Goal: Find specific page/section

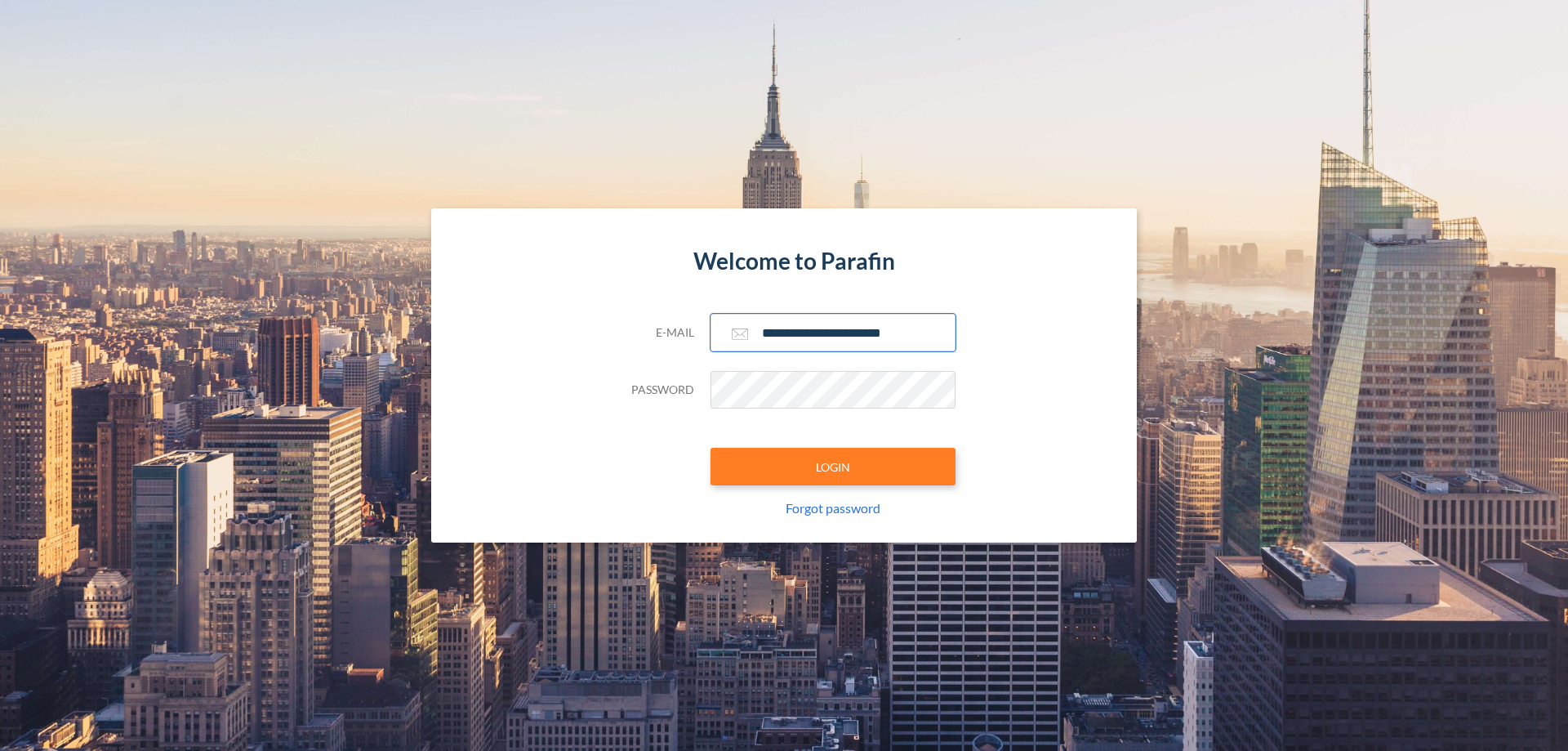
type input "**********"
click at [834, 466] on button "LOGIN" at bounding box center [833, 466] width 245 height 38
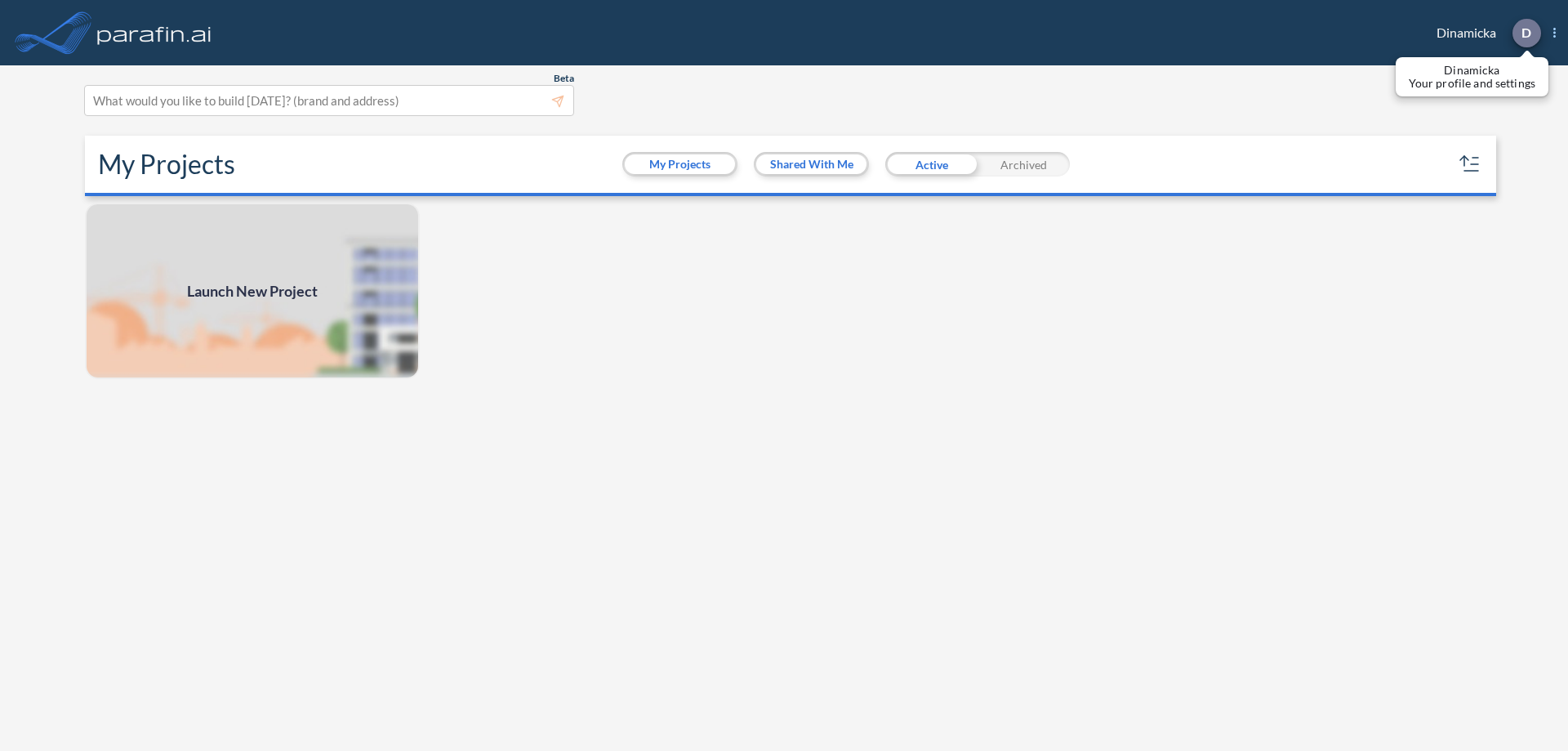
click at [1525, 33] on p "D" at bounding box center [1526, 32] width 10 height 15
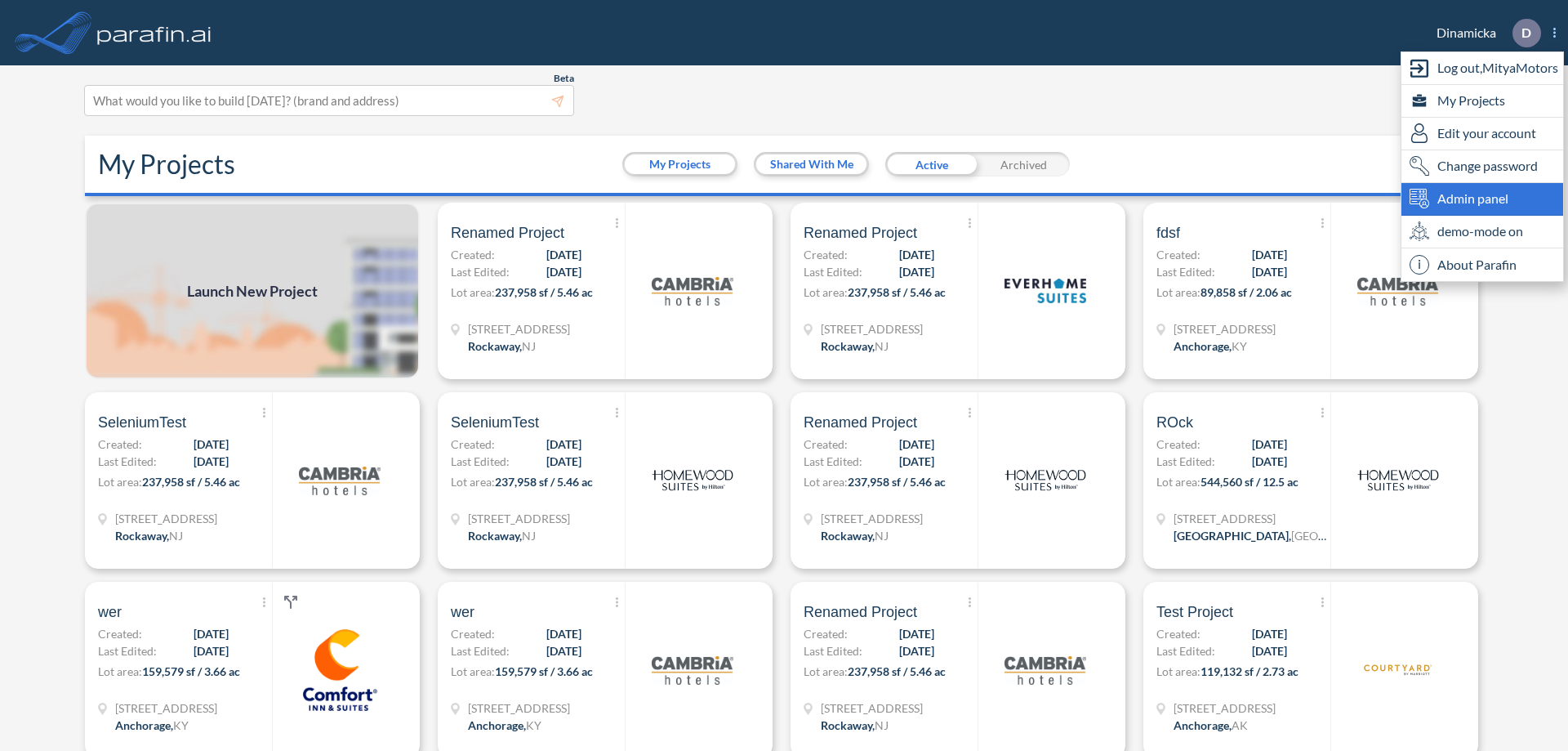
click at [1483, 198] on span "Admin panel" at bounding box center [1473, 198] width 71 height 19
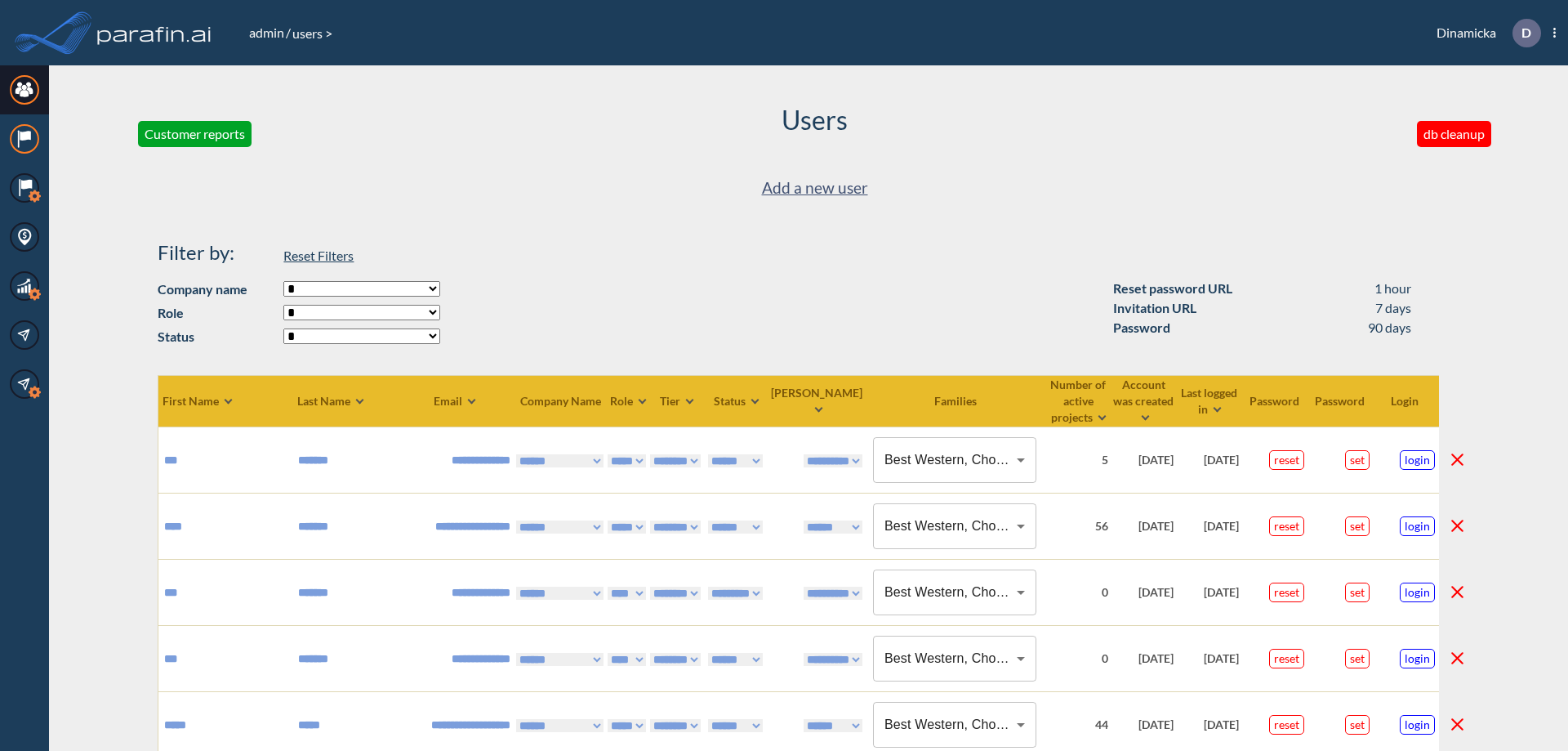
click at [24, 139] on icon at bounding box center [24, 136] width 11 height 10
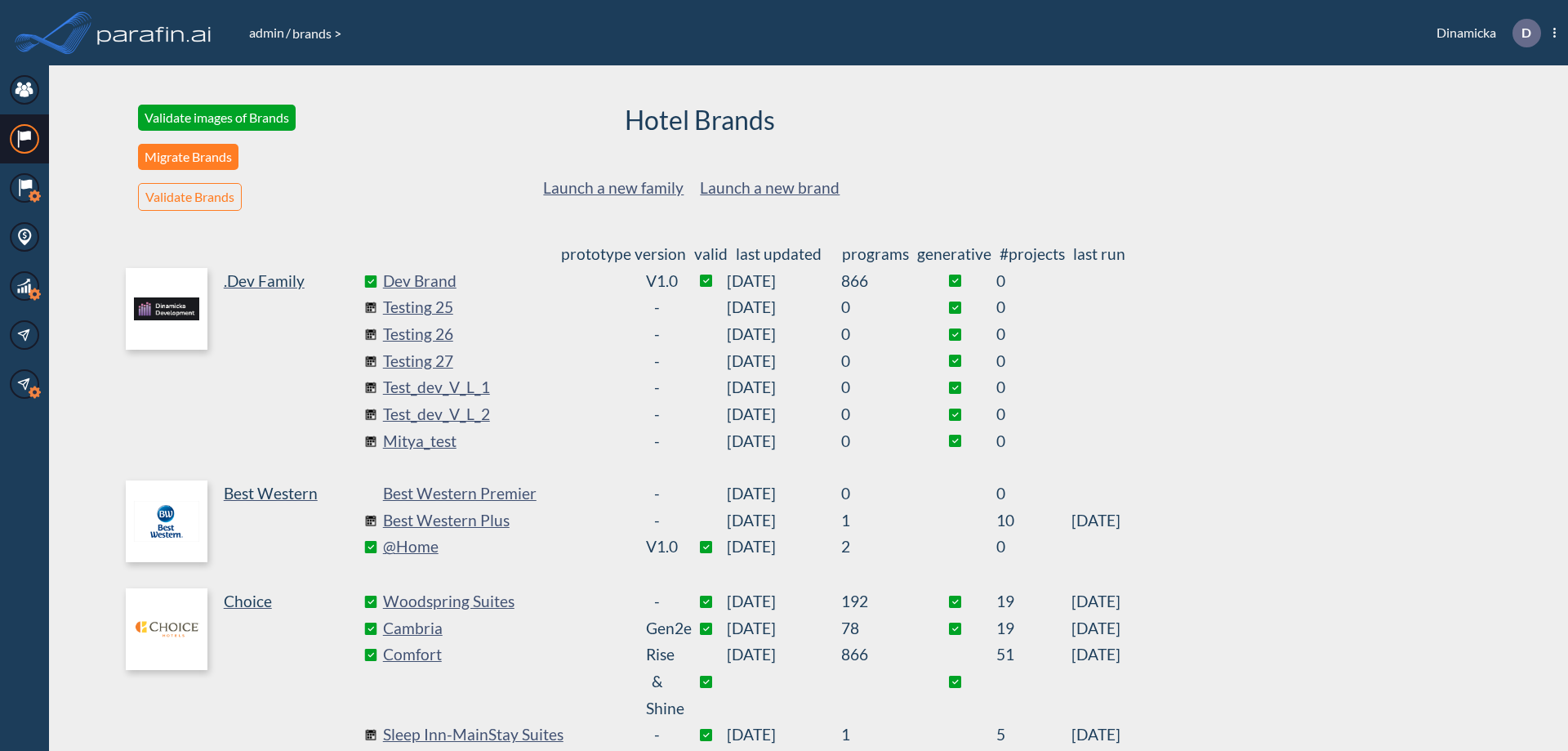
scroll to position [442, 0]
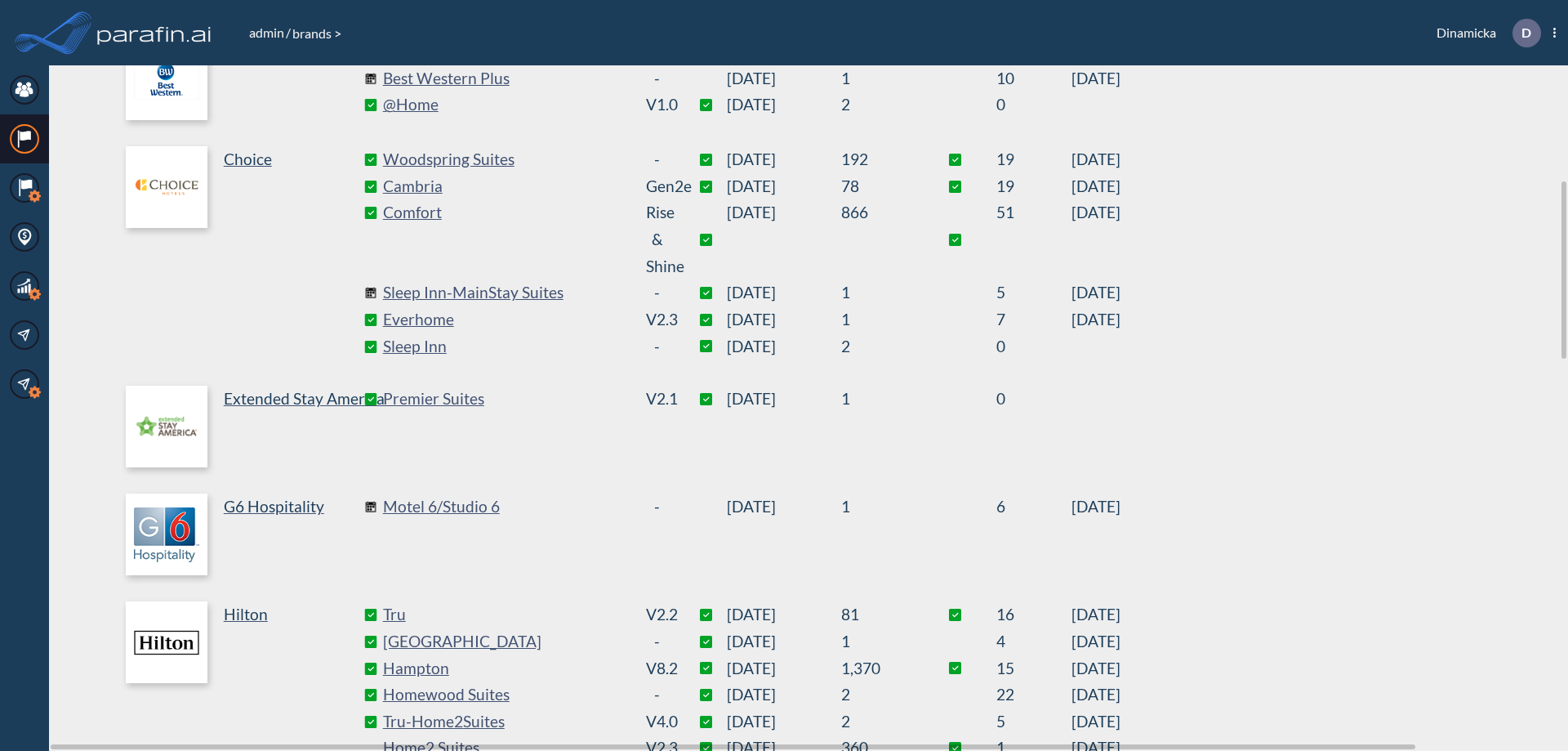
click at [505, 79] on link "Best Western Plus" at bounding box center [505, 79] width 245 height 27
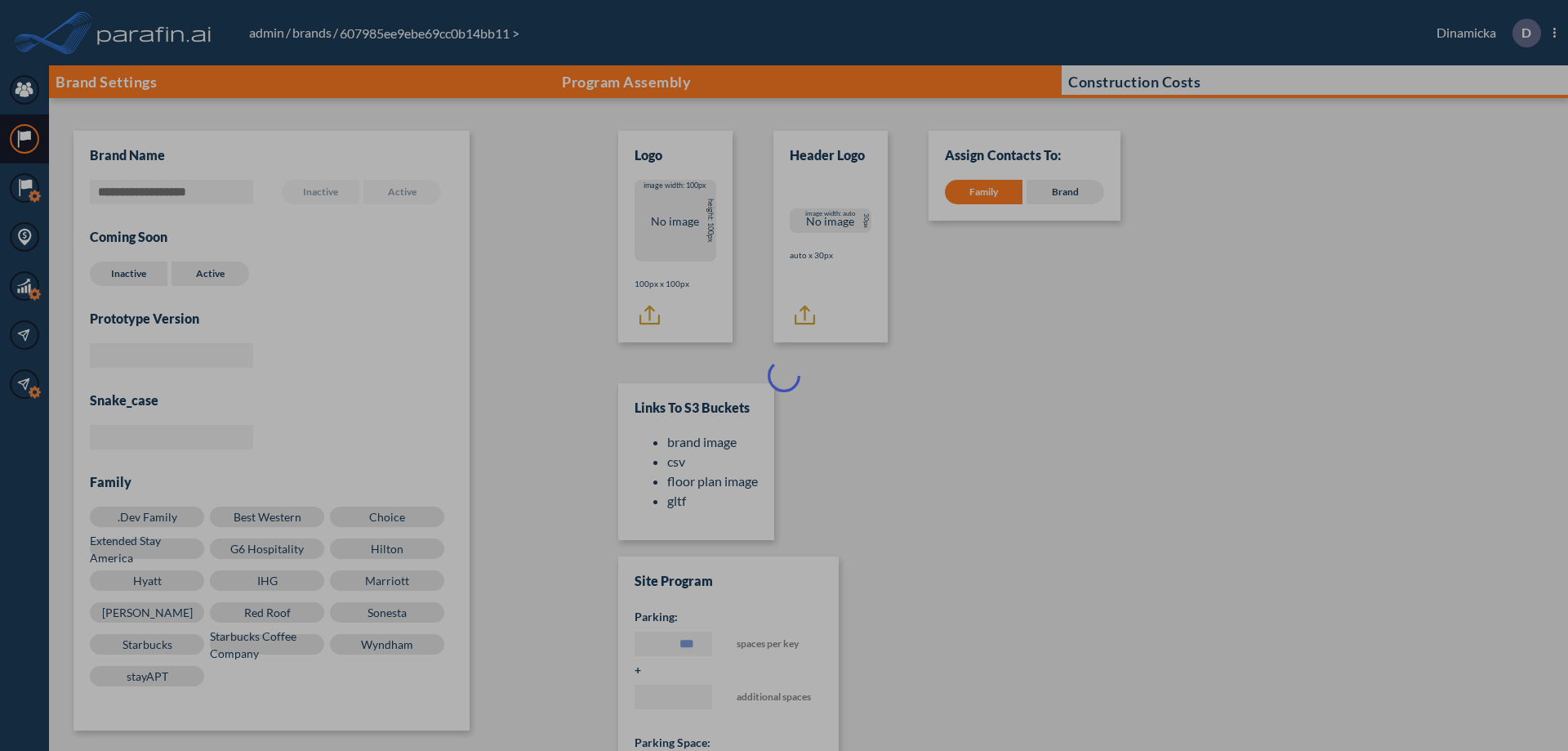
scroll to position [17, 0]
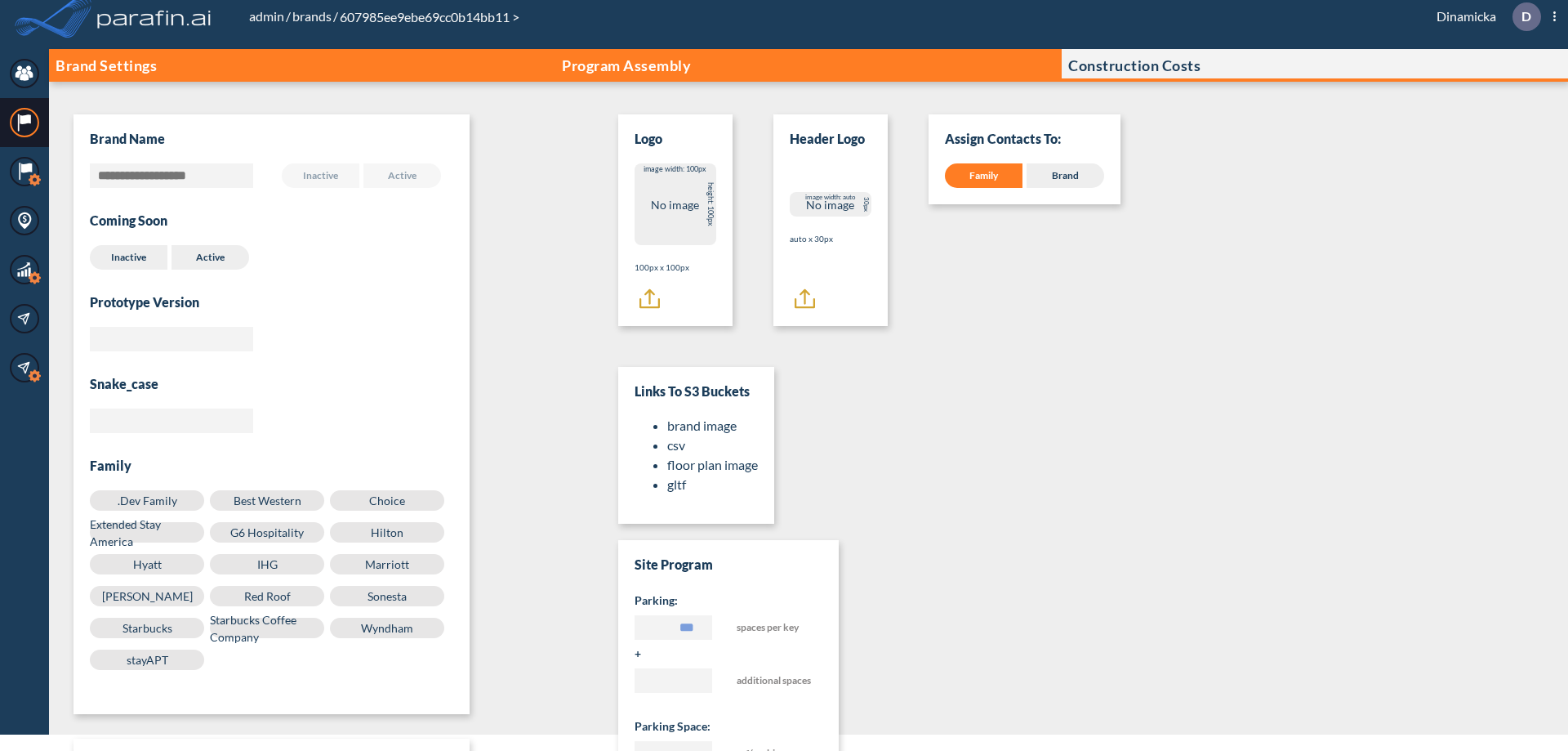
click at [627, 65] on p "Program Assembly" at bounding box center [626, 65] width 129 height 17
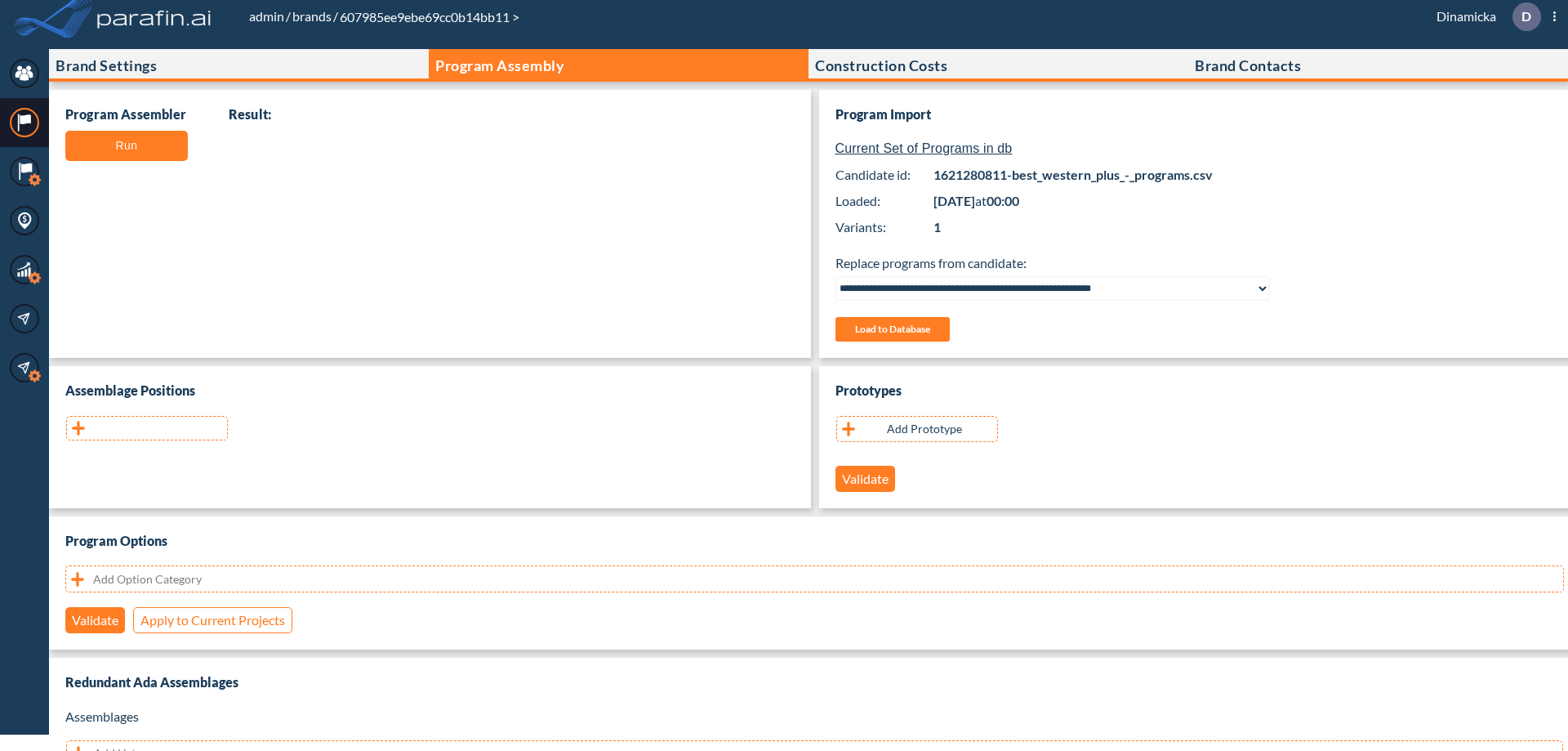
scroll to position [325, 0]
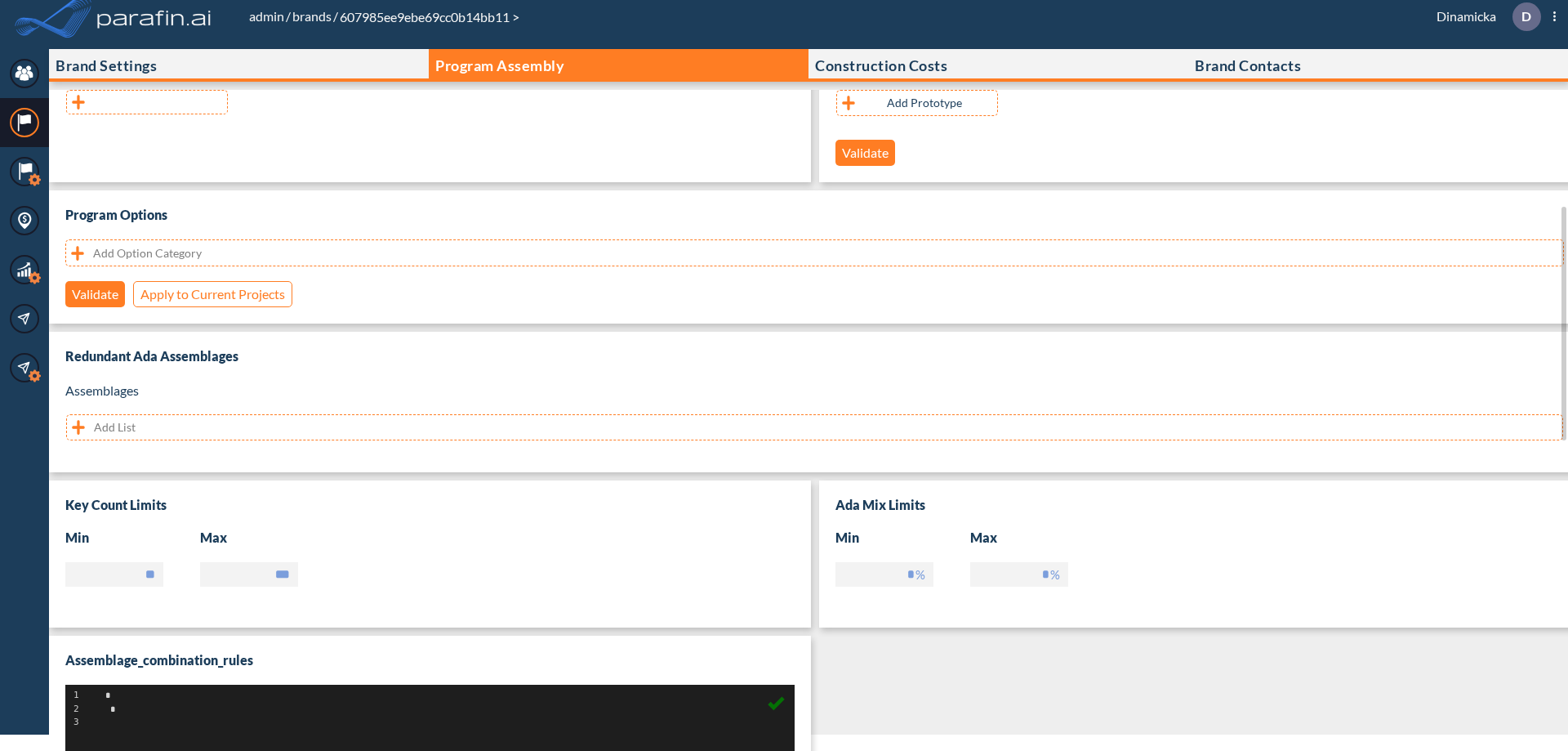
click at [147, 102] on button "button" at bounding box center [147, 101] width 161 height 24
